Goal: Information Seeking & Learning: Learn about a topic

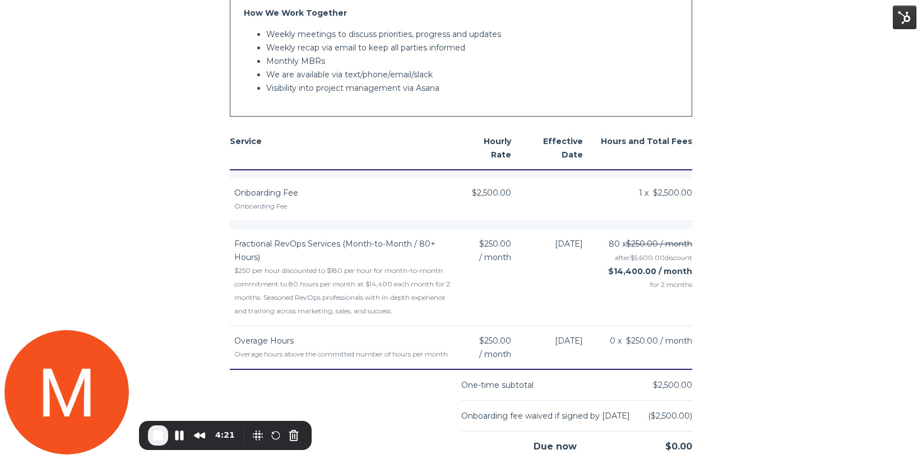
scroll to position [1371, 0]
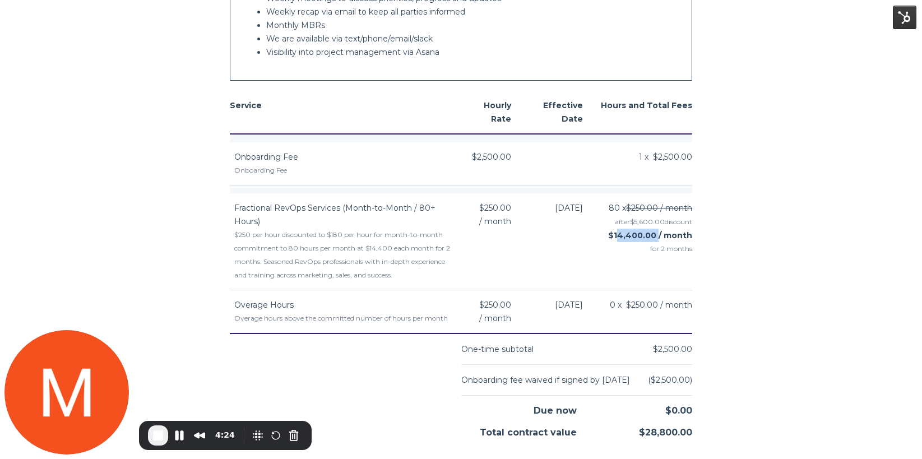
drag, startPoint x: 656, startPoint y: 232, endPoint x: 619, endPoint y: 232, distance: 37.0
click at [619, 232] on strong "$14,400.00 / month" at bounding box center [650, 235] width 84 height 10
copy strong "14,400.00"
